Goal: Task Accomplishment & Management: Manage account settings

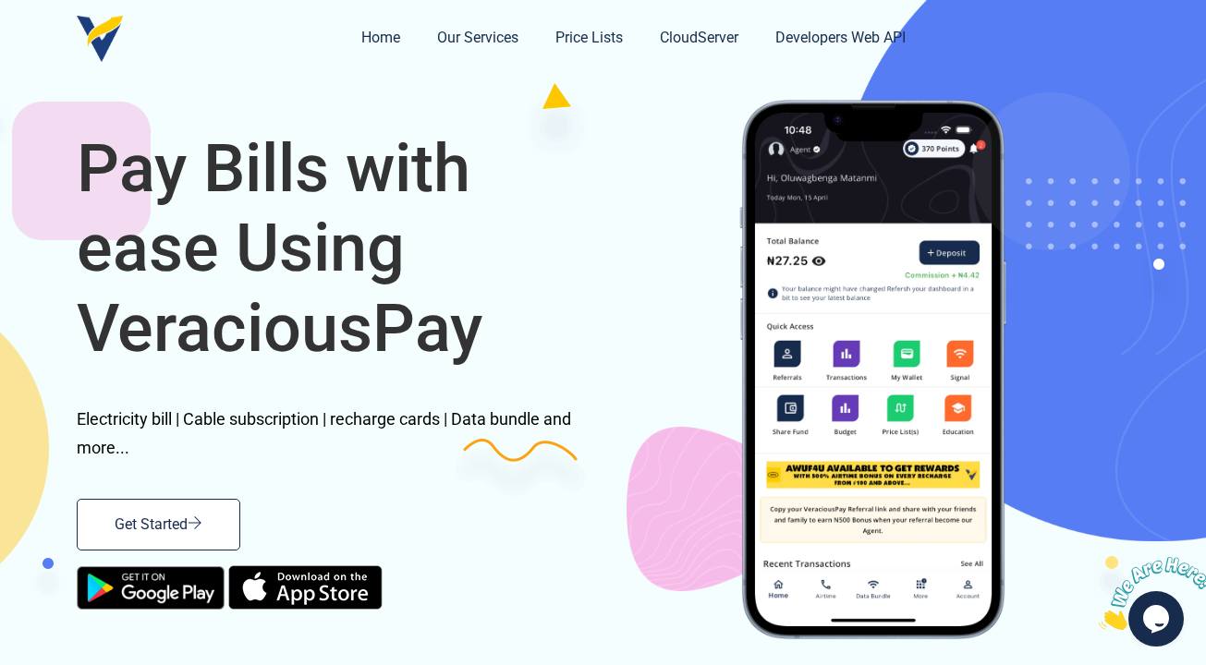
click at [198, 529] on icon at bounding box center [195, 523] width 15 height 15
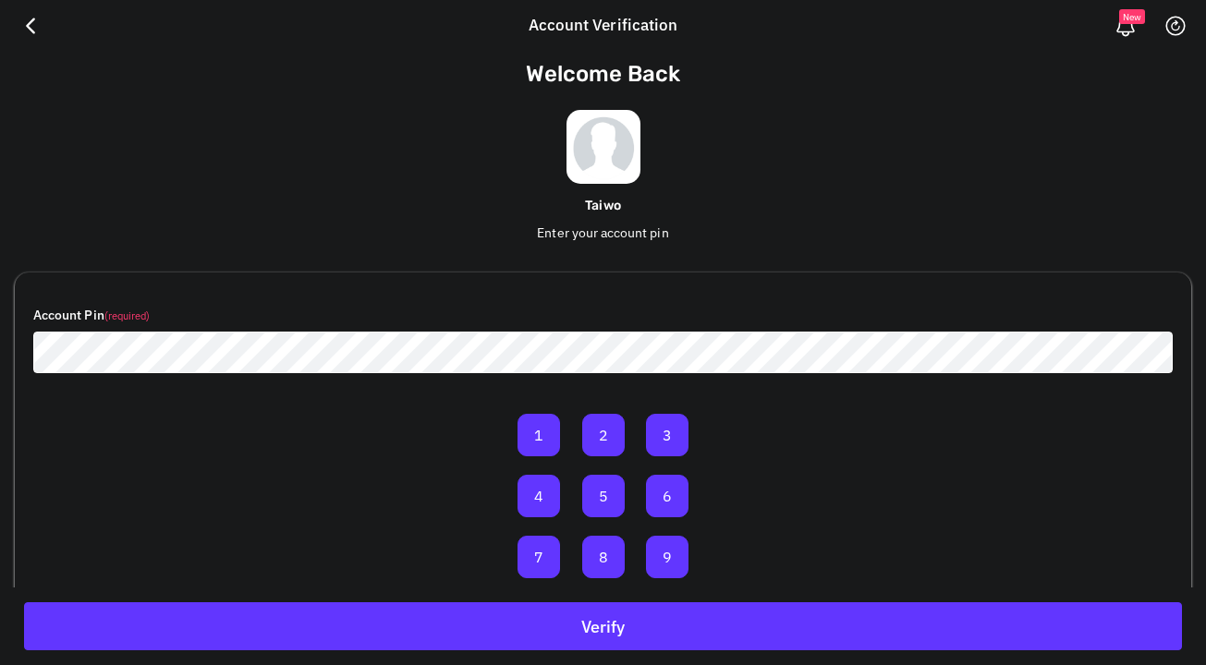
scroll to position [107, 0]
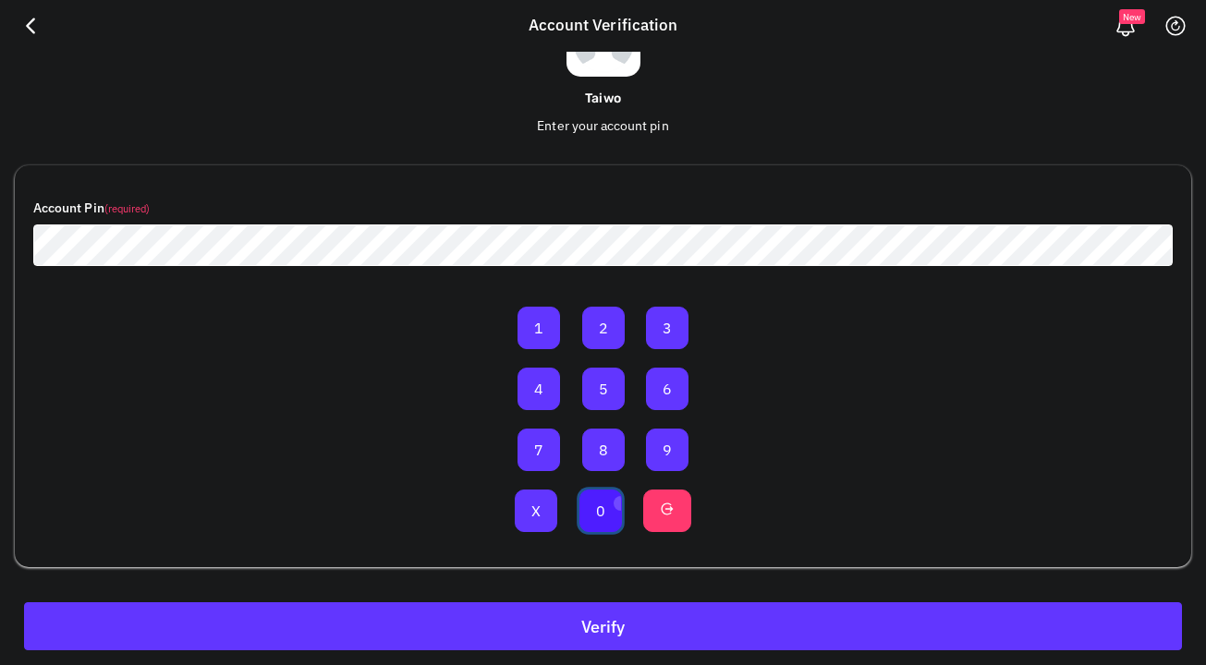
click at [620, 502] on button "0" at bounding box center [600, 511] width 43 height 43
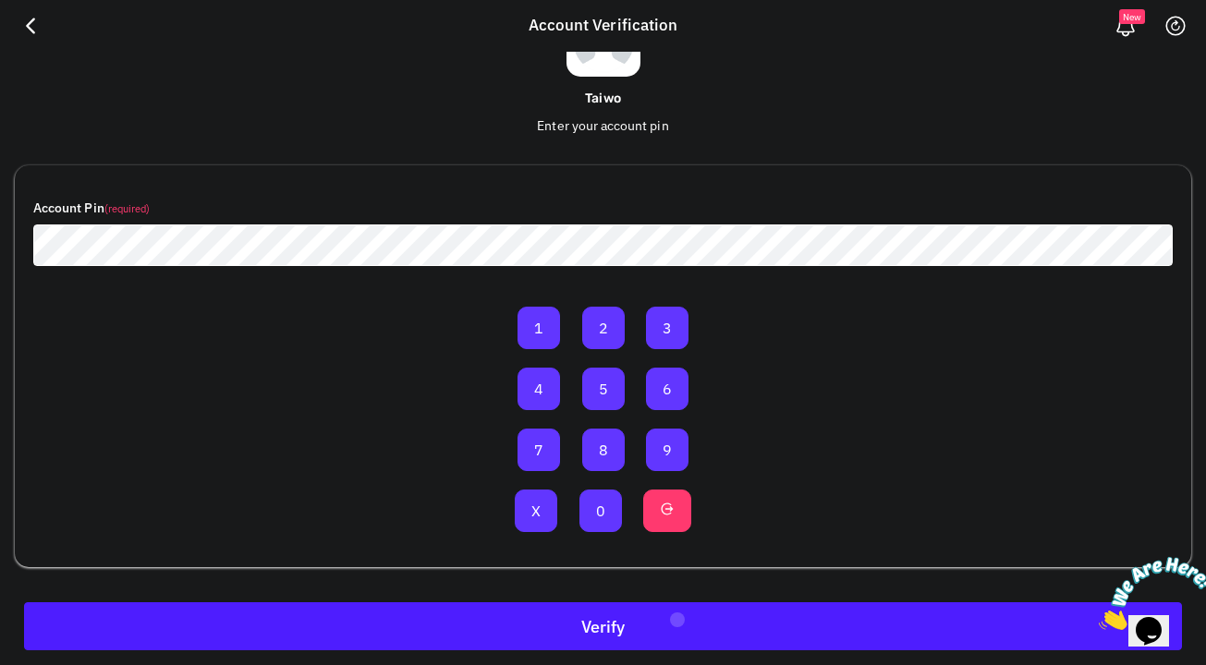
click at [676, 619] on button "Verify" at bounding box center [603, 626] width 1158 height 48
